Goal: Register for event/course

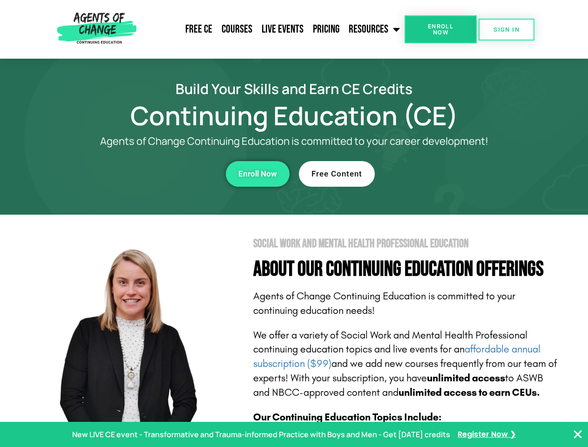
click at [294, 224] on section "Social Work and Mental Health Professional Education About Our Continuing Educa…" at bounding box center [294, 410] width 588 height 391
click at [375, 29] on link "Resources" at bounding box center [374, 29] width 61 height 23
click at [441, 29] on span "Enroll Now" at bounding box center [441, 29] width 42 height 12
click at [507, 29] on span "SIGN IN" at bounding box center [507, 30] width 26 height 6
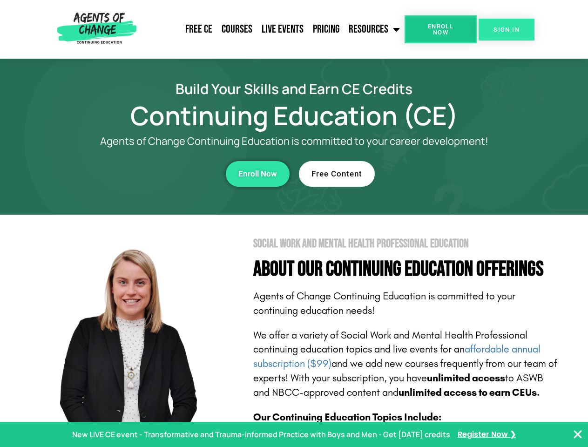
click at [507, 29] on span "SIGN IN" at bounding box center [507, 30] width 26 height 6
click at [162, 174] on div "Enroll Now" at bounding box center [162, 174] width 256 height 26
click at [258, 174] on span "Enroll Now" at bounding box center [257, 174] width 39 height 8
